Goal: Navigation & Orientation: Find specific page/section

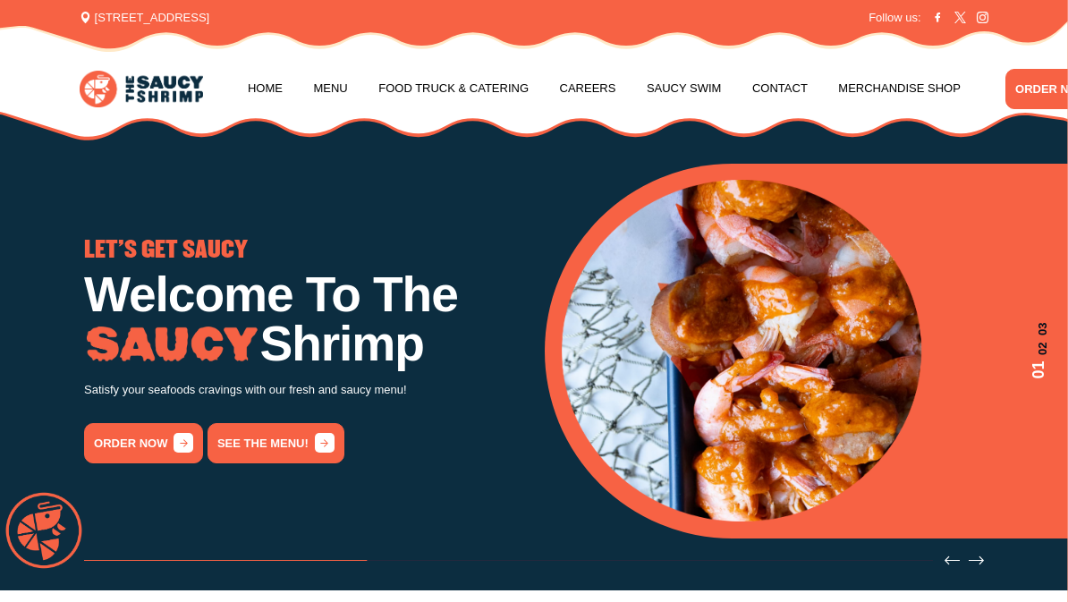
click at [334, 87] on link "Menu" at bounding box center [330, 89] width 34 height 68
